Goal: Task Accomplishment & Management: Manage account settings

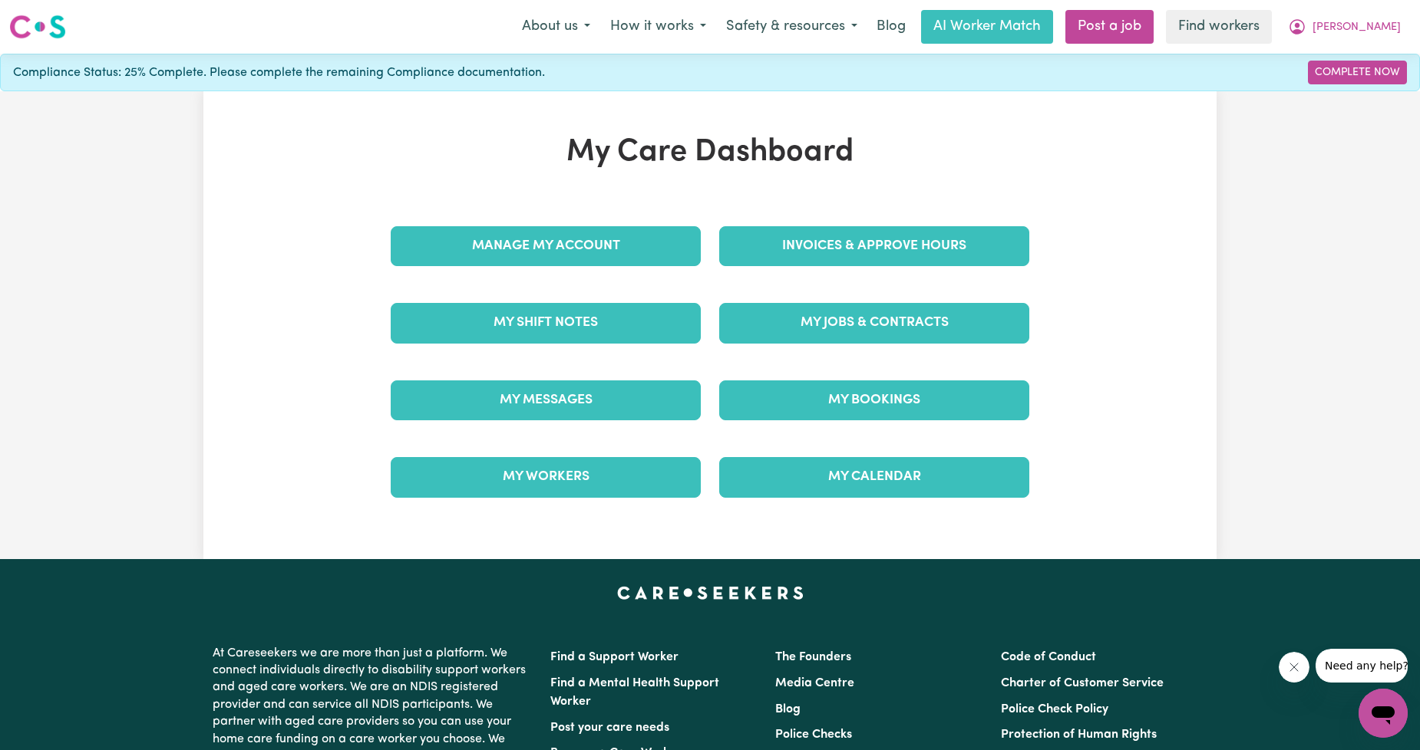
click at [595, 233] on link "Manage My Account" at bounding box center [546, 246] width 310 height 40
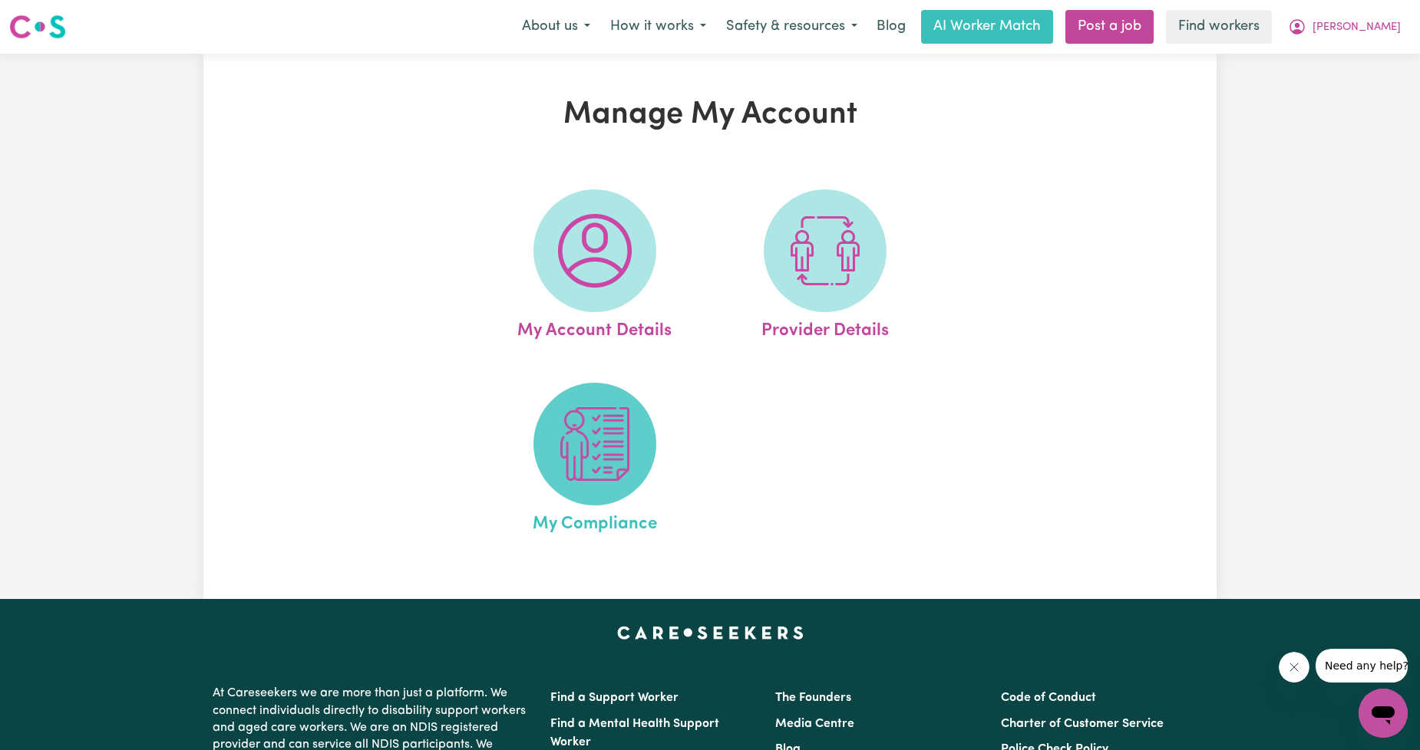
click at [593, 467] on img at bounding box center [595, 444] width 74 height 74
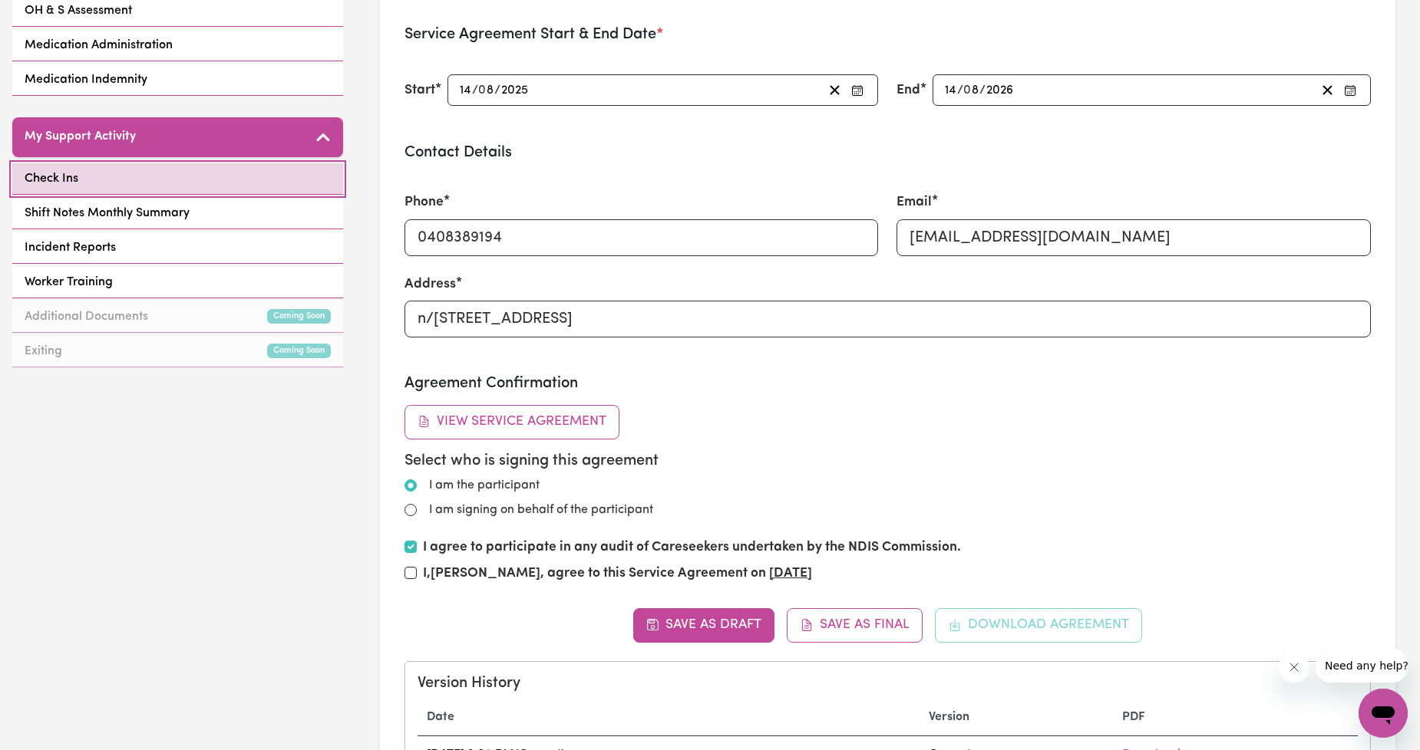
click at [219, 186] on link "Check Ins" at bounding box center [177, 178] width 331 height 31
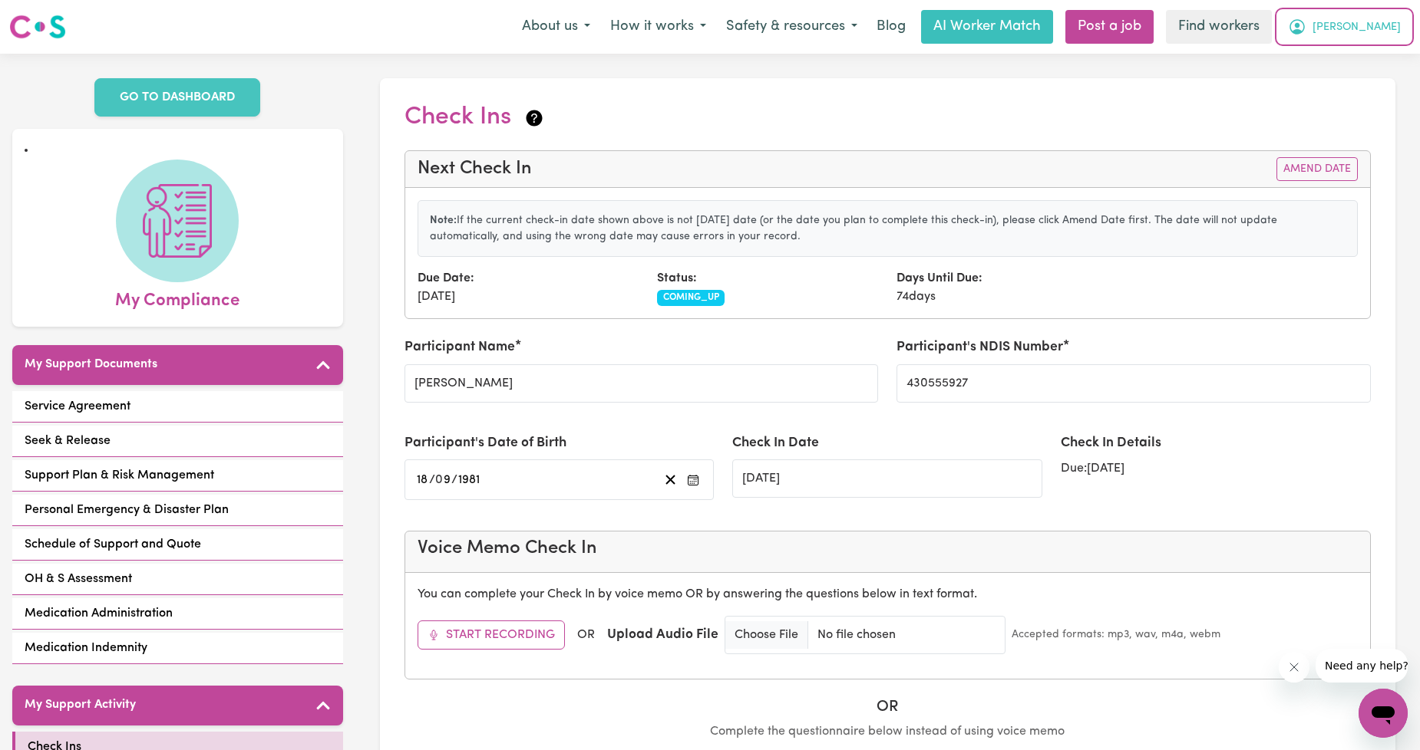
click at [1376, 26] on button "[PERSON_NAME]" at bounding box center [1344, 27] width 133 height 32
click at [1355, 81] on link "Logout" at bounding box center [1348, 88] width 121 height 29
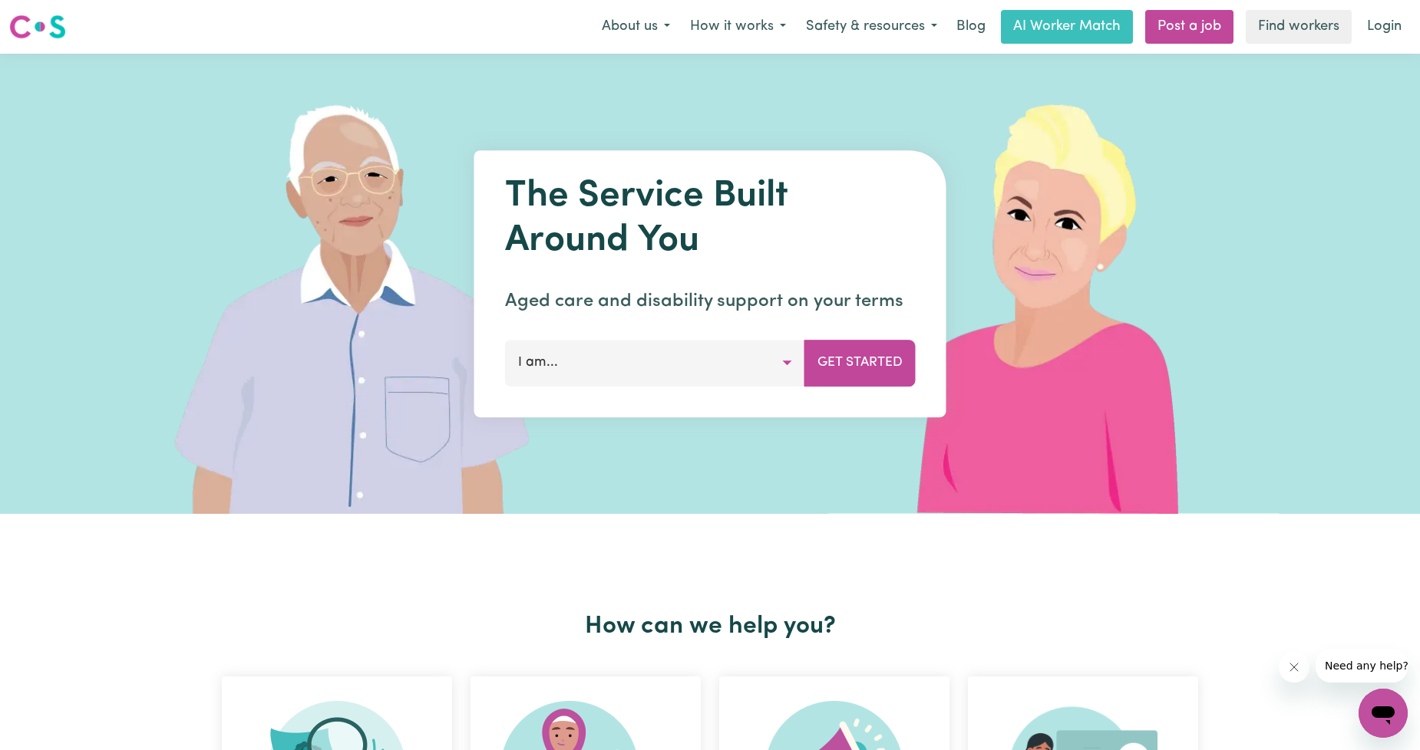
click at [1398, 3] on nav "Menu About us How it works Safety & resources Blog AI Worker Match Post a job F…" at bounding box center [710, 27] width 1420 height 54
click at [1384, 23] on link "Login" at bounding box center [1383, 27] width 53 height 34
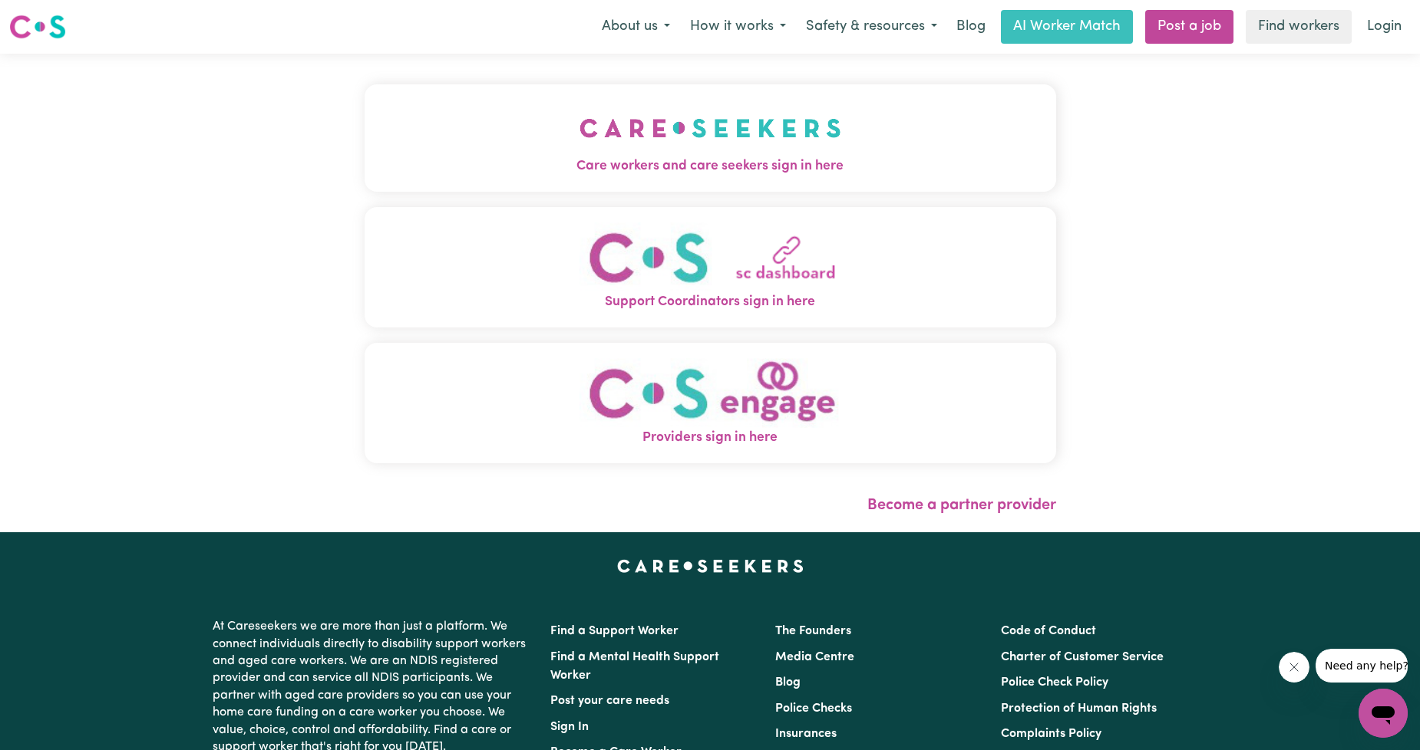
click at [628, 178] on button "Care workers and care seekers sign in here" at bounding box center [709, 137] width 691 height 107
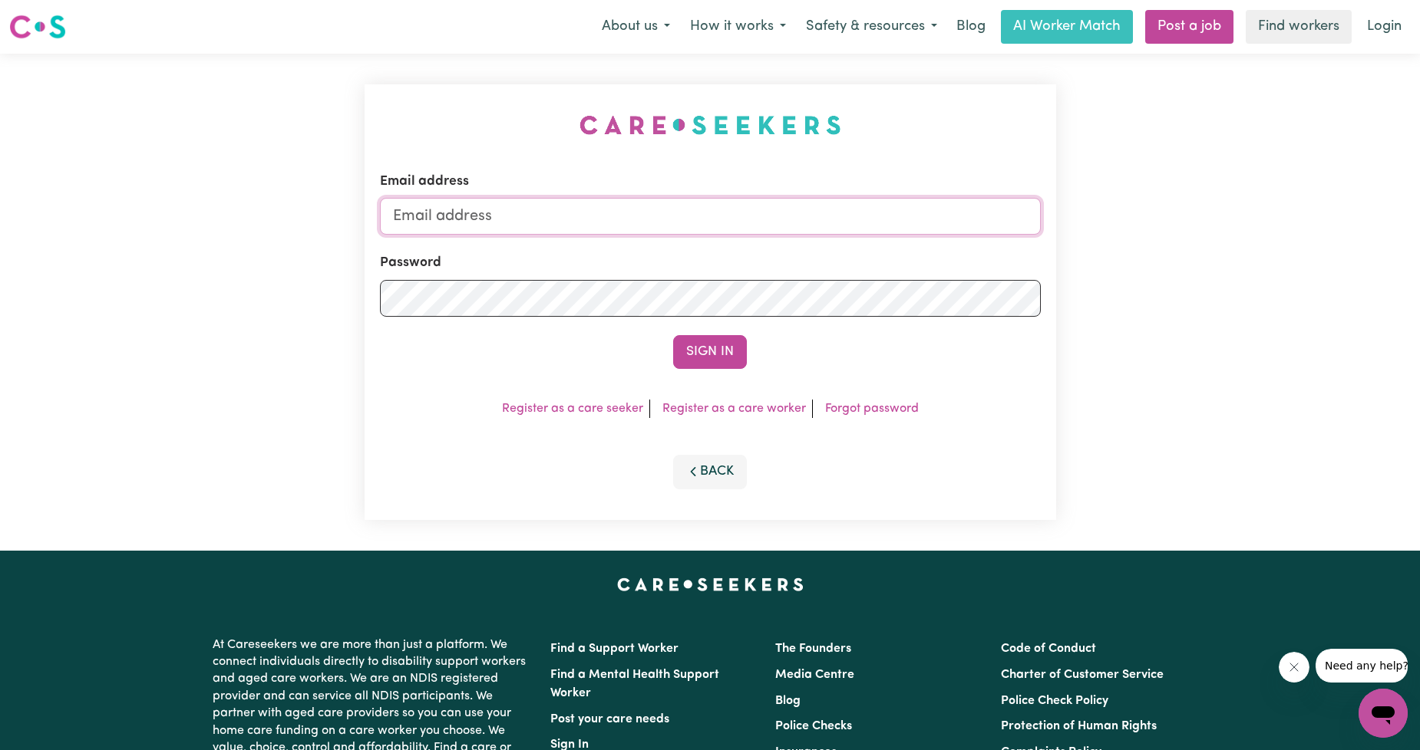
click at [645, 218] on input "Email address" at bounding box center [710, 216] width 661 height 37
drag, startPoint x: 472, startPoint y: 216, endPoint x: 883, endPoint y: 218, distance: 411.3
click at [883, 219] on input "[EMAIL_ADDRESS][PERSON_NAME][DOMAIN_NAME]" at bounding box center [710, 216] width 661 height 37
type input "superuser~[EMAIL_ADDRESS][DOMAIN_NAME]"
click at [709, 351] on button "Sign In" at bounding box center [710, 352] width 74 height 34
